Goal: Check status: Check status

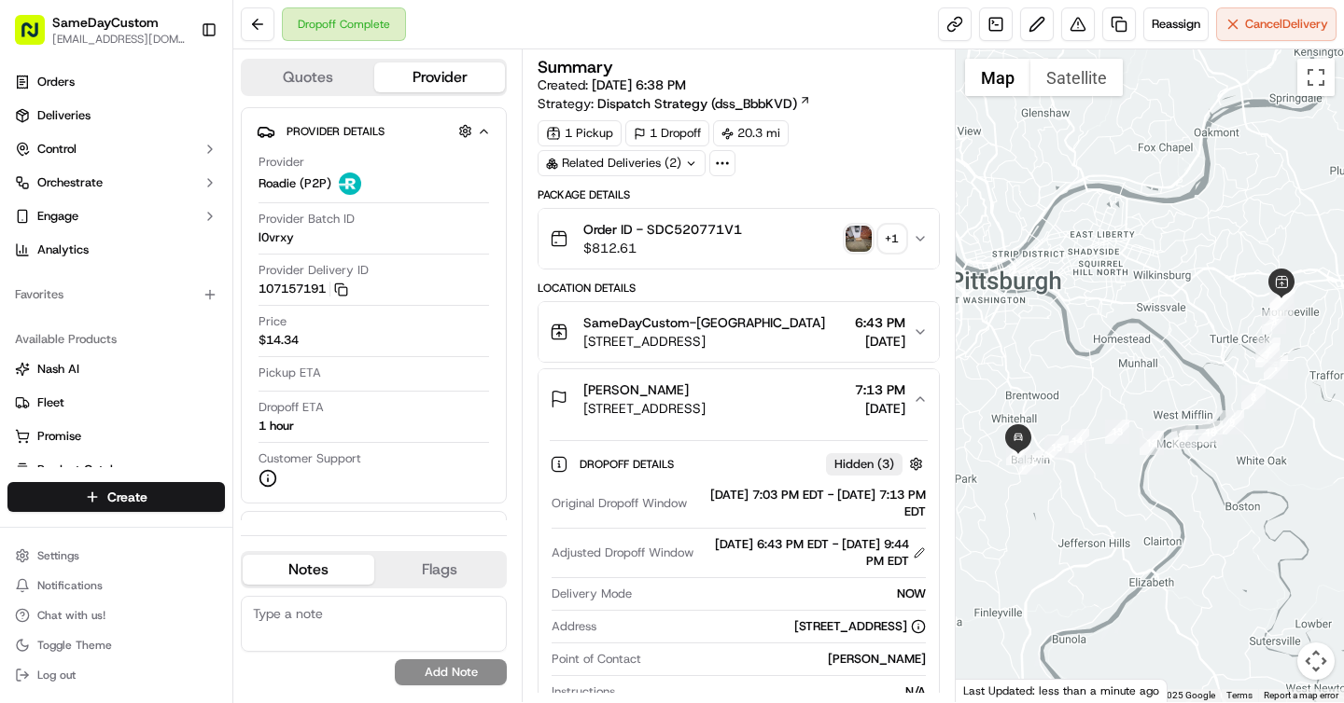
scroll to position [373, 0]
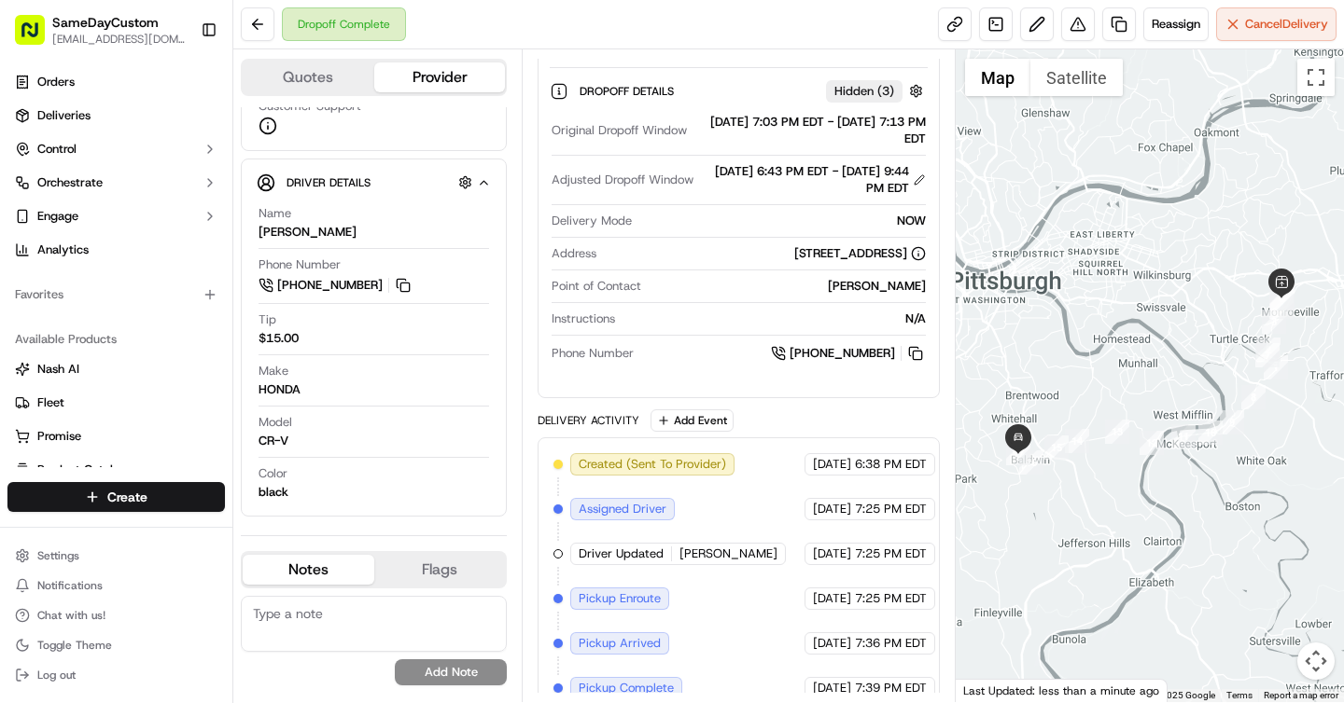
click at [873, 408] on div "Package Details Order ID - SDC520771V1 $812.61 + 1 Location Details SameDayCust…" at bounding box center [737, 332] width 401 height 1036
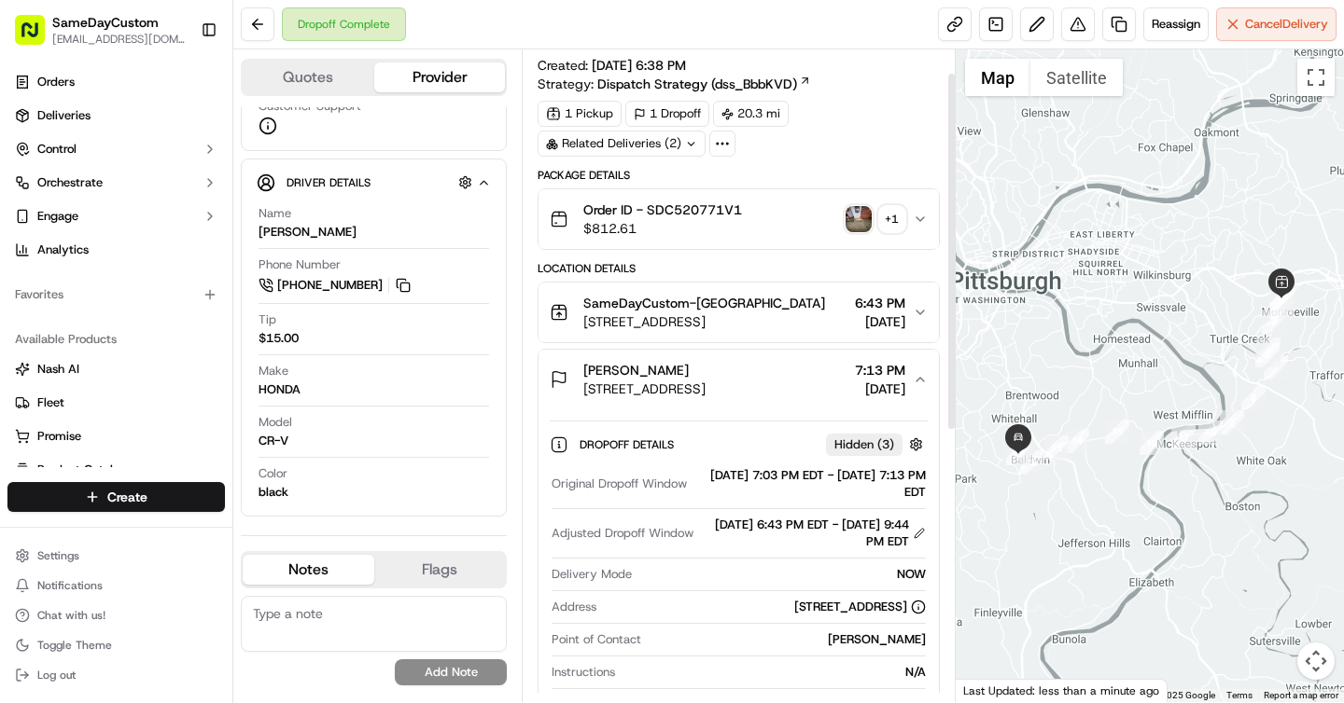
scroll to position [0, 0]
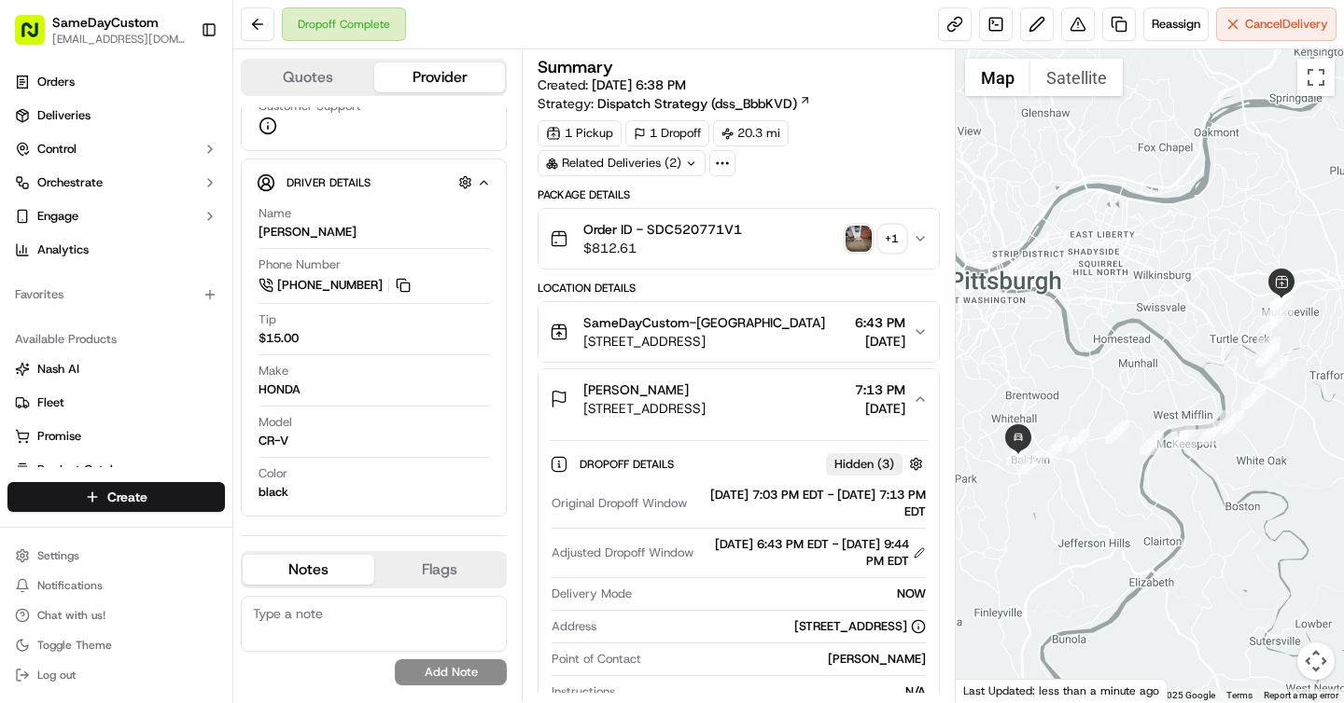
click at [859, 250] on img "button" at bounding box center [858, 239] width 26 height 26
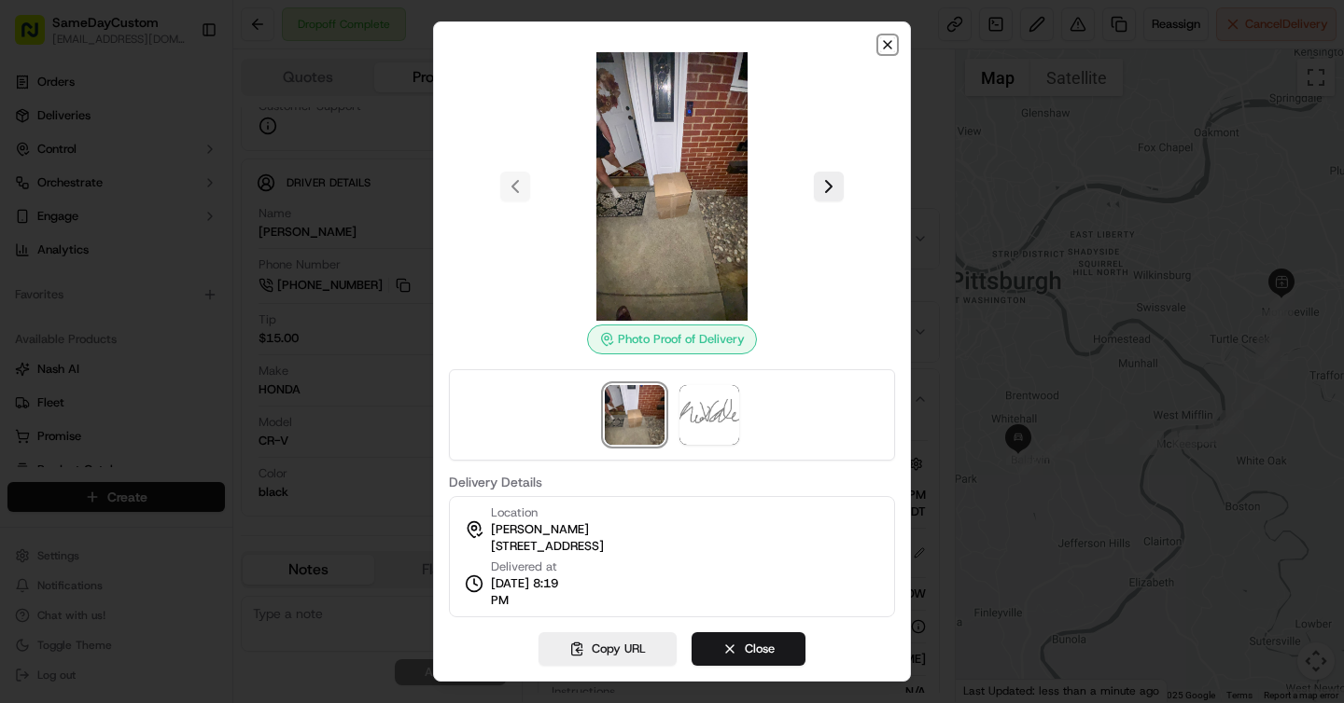
click at [882, 46] on icon "button" at bounding box center [887, 44] width 15 height 15
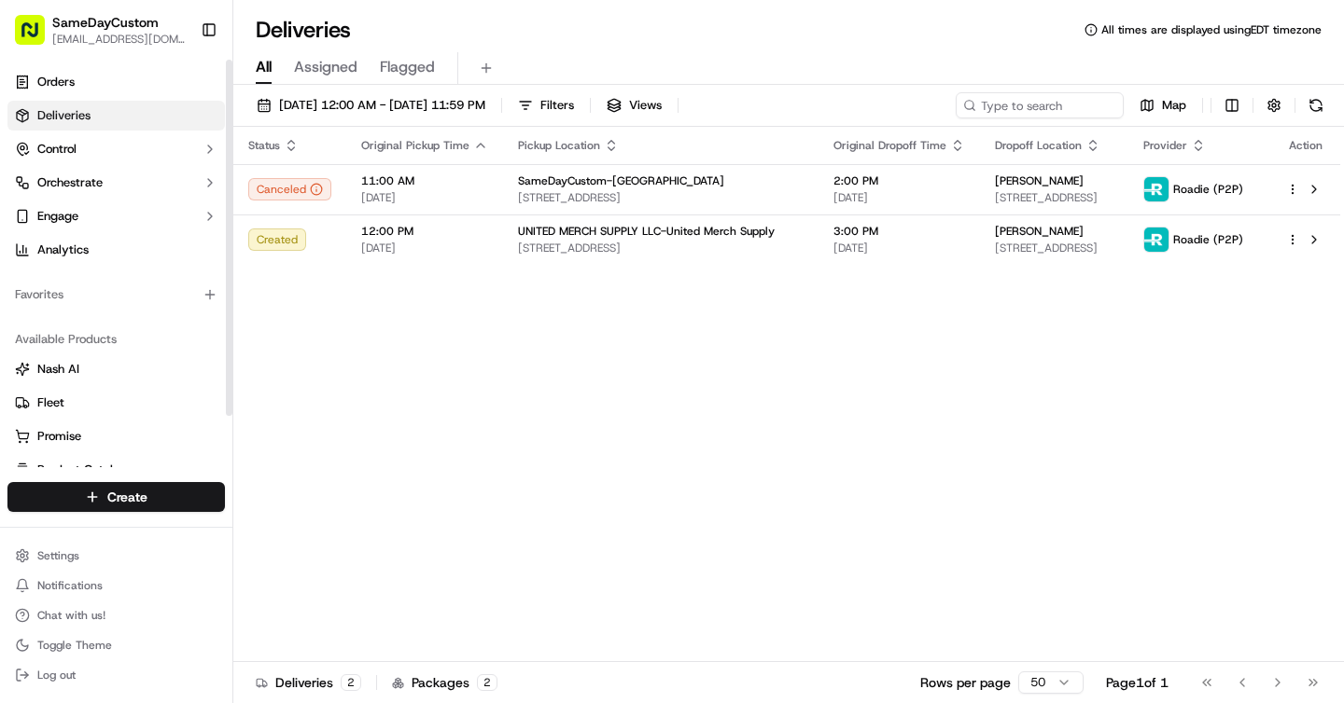
click at [123, 109] on link "Deliveries" at bounding box center [115, 116] width 217 height 30
